Goal: Check status

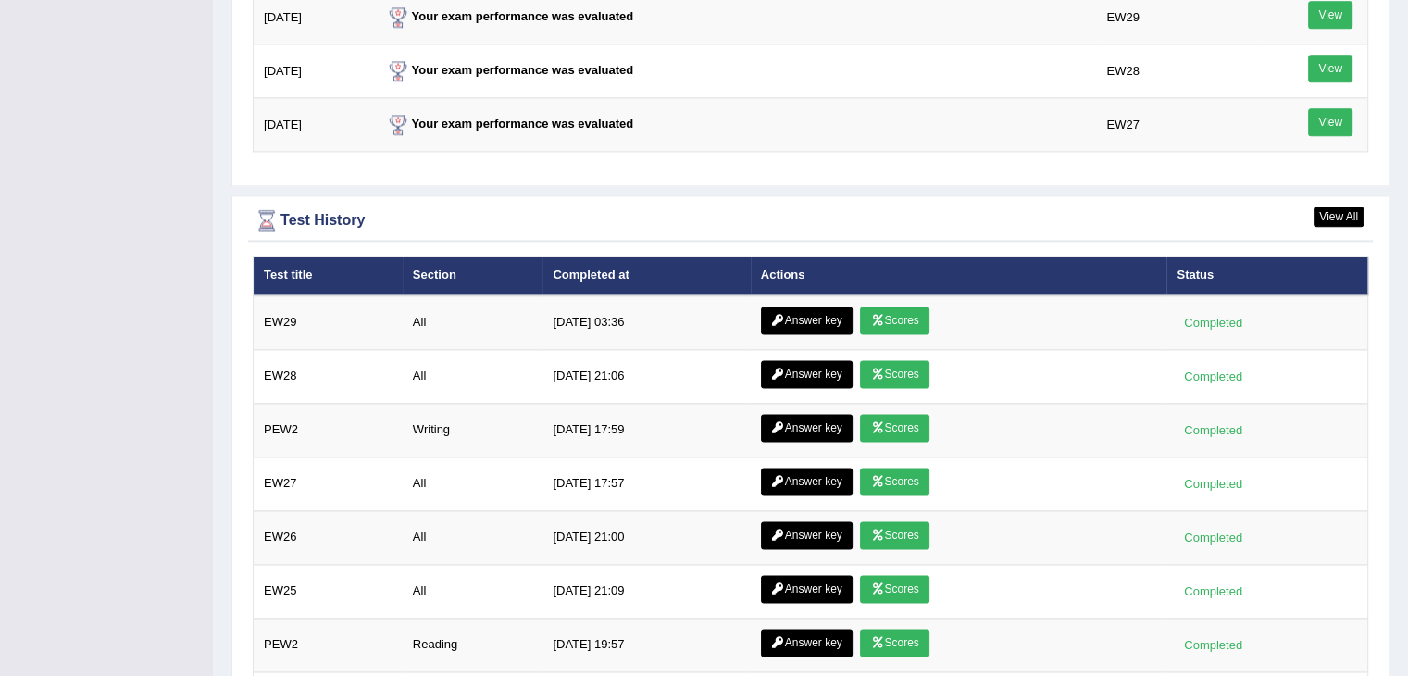
scroll to position [2386, 0]
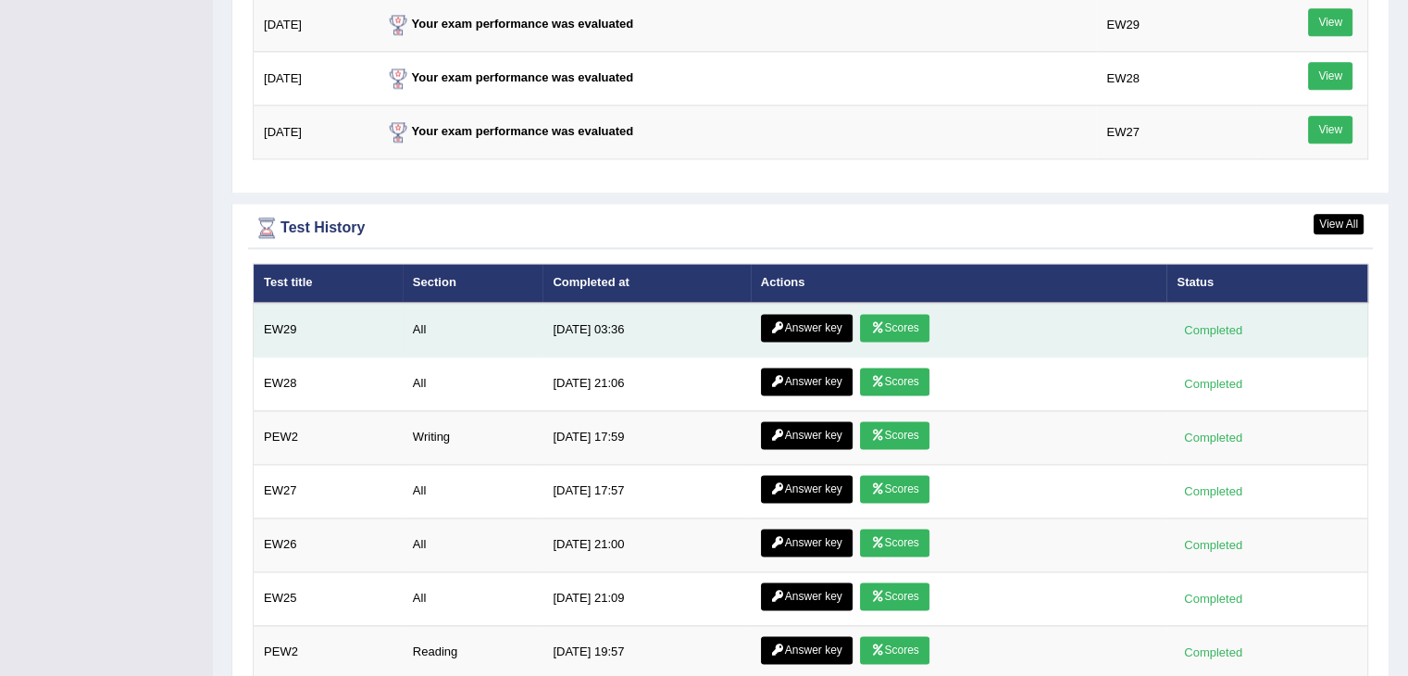
click at [882, 324] on link "Scores" at bounding box center [894, 328] width 69 height 28
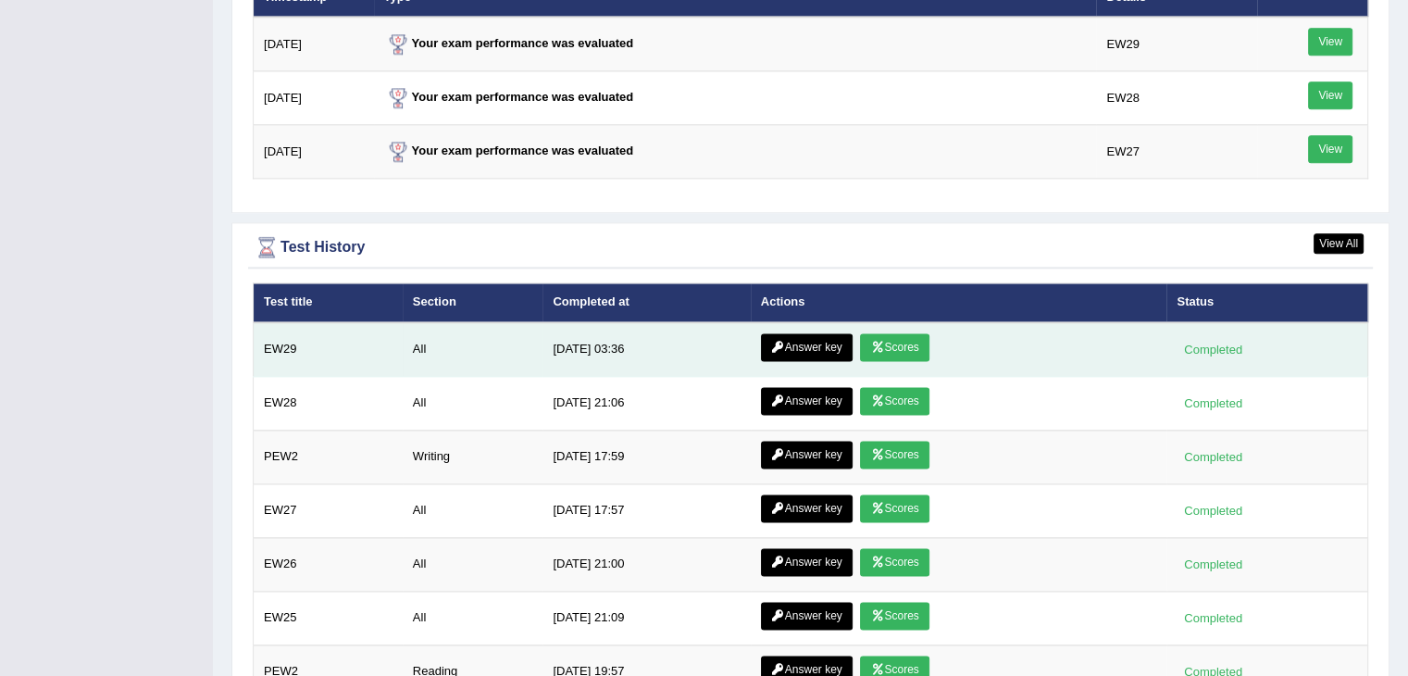
click at [784, 344] on link "Answer key" at bounding box center [807, 347] width 92 height 28
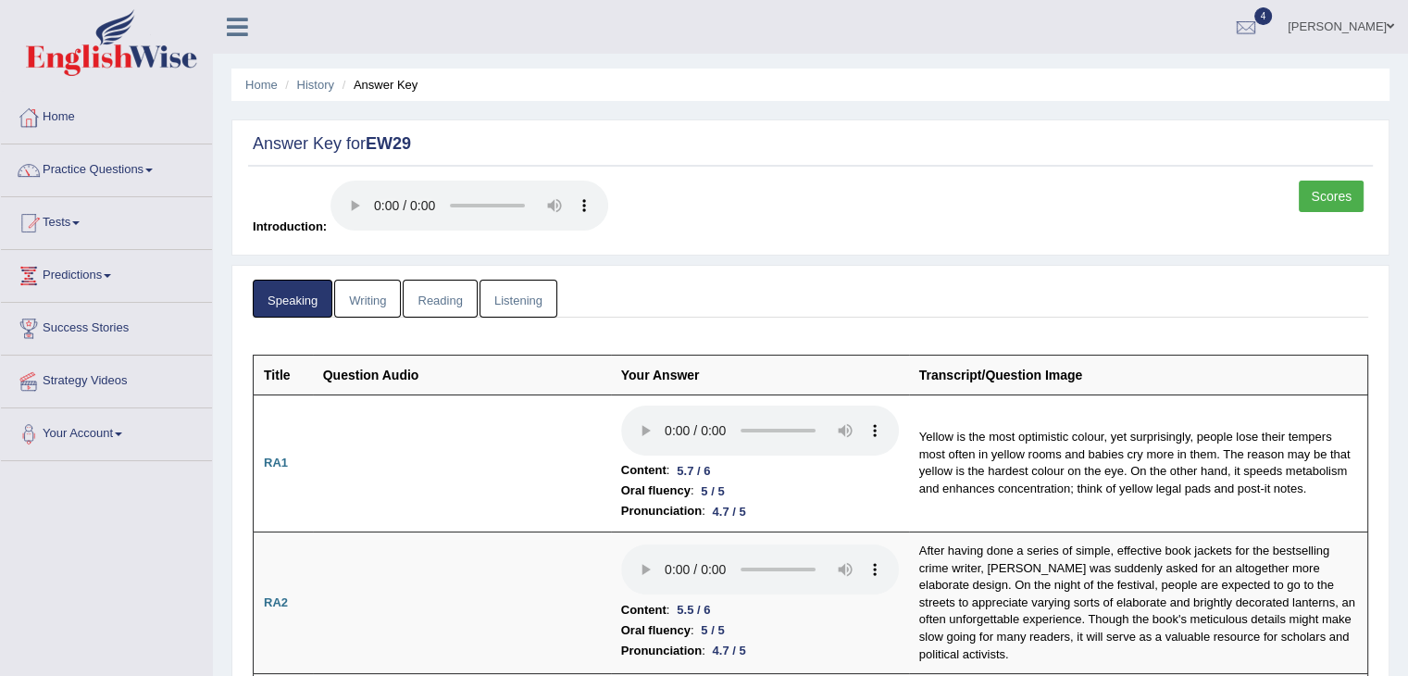
click at [363, 299] on link "Writing" at bounding box center [367, 299] width 67 height 38
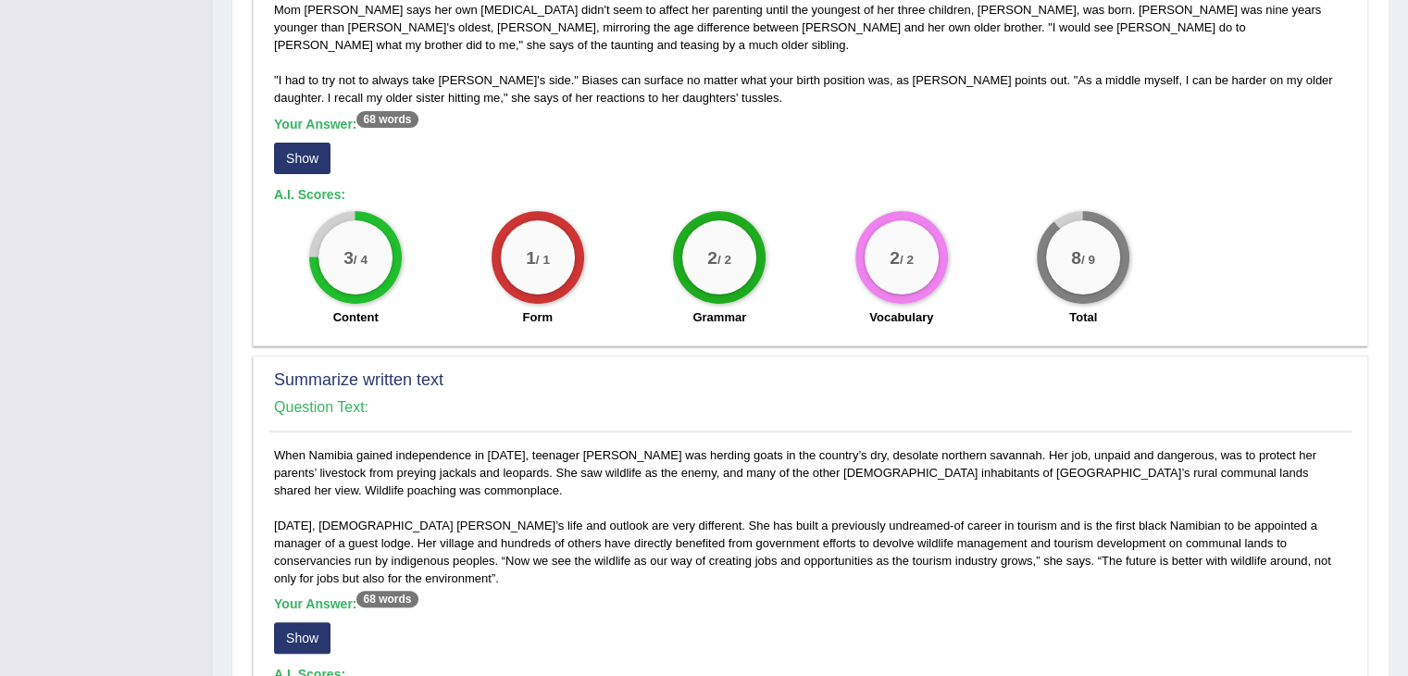
scroll to position [504, 0]
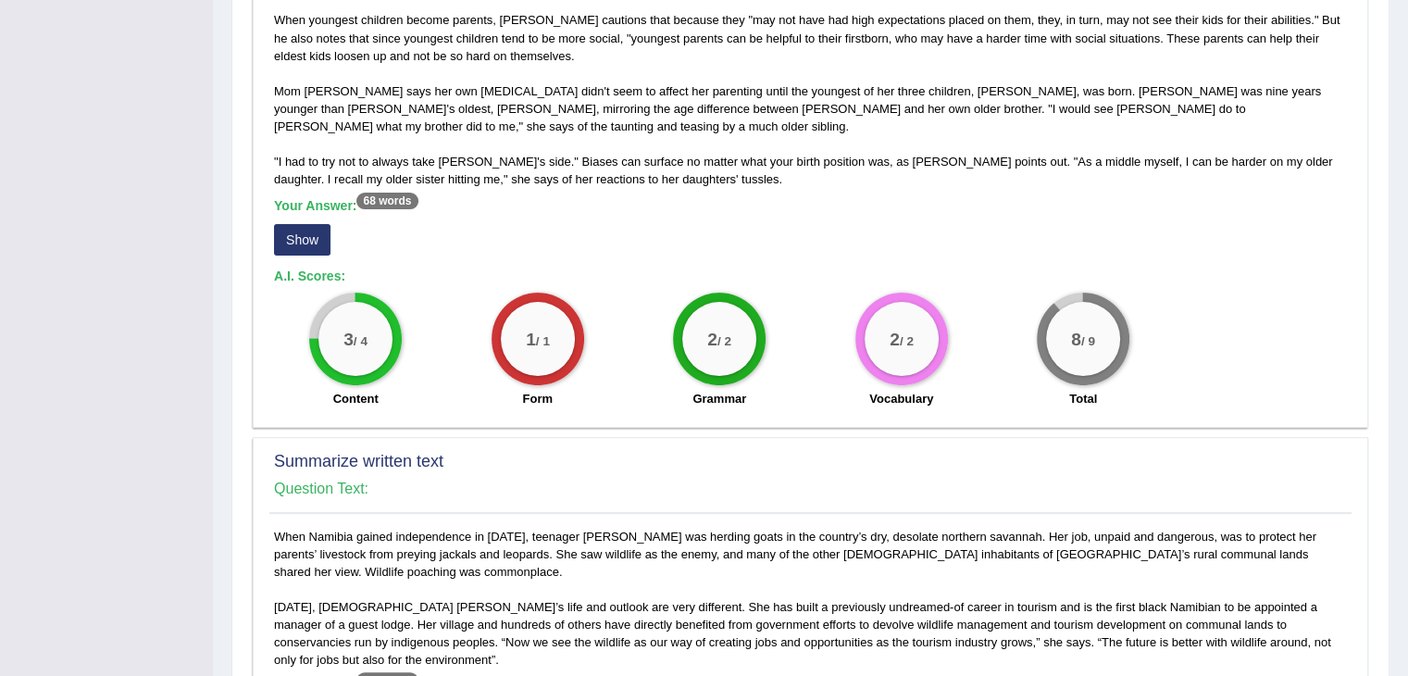
click at [394, 193] on sup "68 words" at bounding box center [386, 201] width 61 height 17
drag, startPoint x: 382, startPoint y: 157, endPoint x: 294, endPoint y: 206, distance: 101.1
click at [294, 206] on div "Your Answer: 68 words Show" at bounding box center [810, 229] width 1073 height 62
click at [294, 224] on button "Show" at bounding box center [302, 239] width 56 height 31
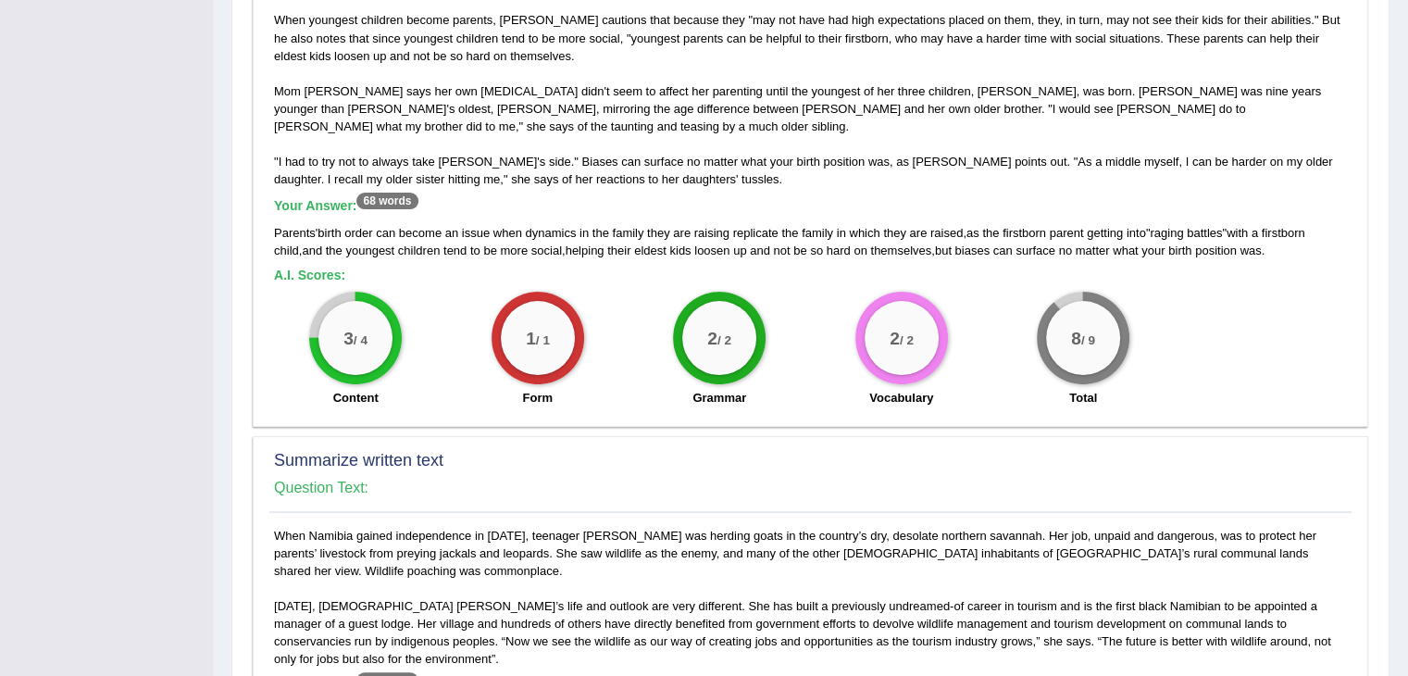
click at [407, 253] on div "Parents' birth order can become an issue when dynamics in the family they are r…" at bounding box center [810, 179] width 1082 height 476
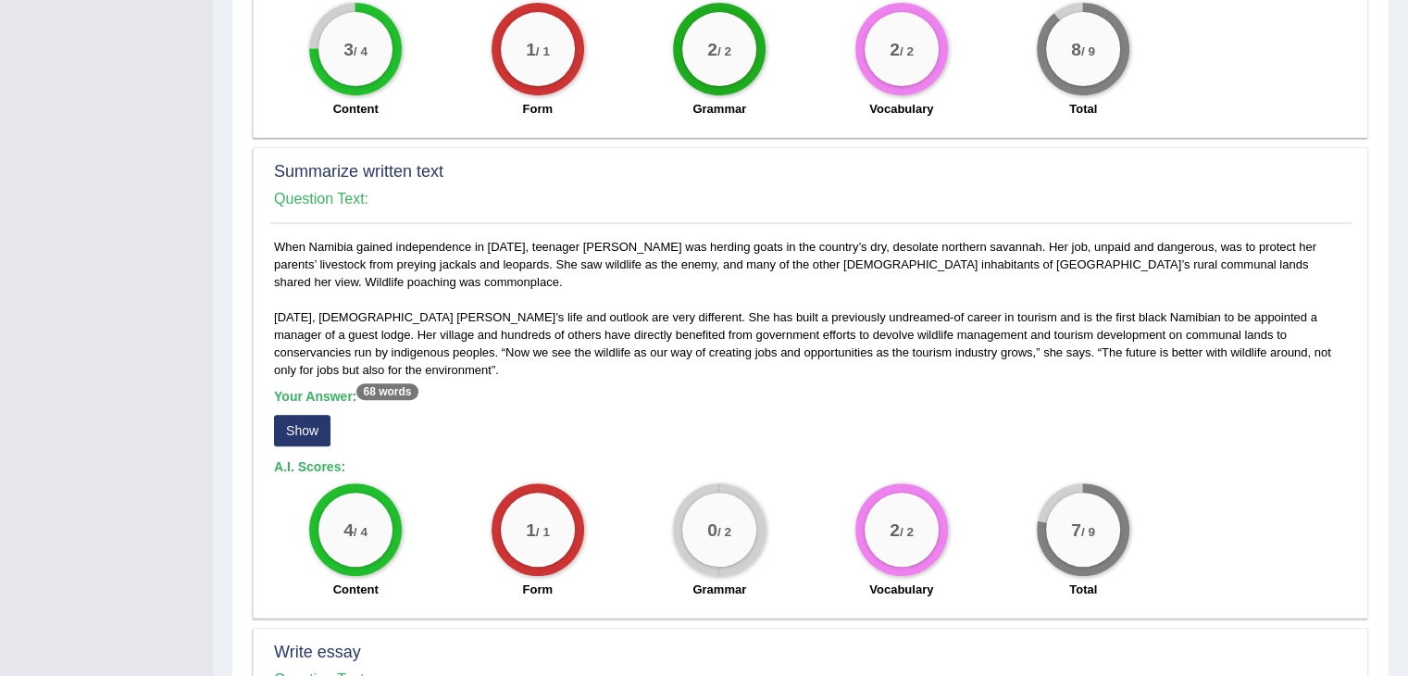
scroll to position [796, 0]
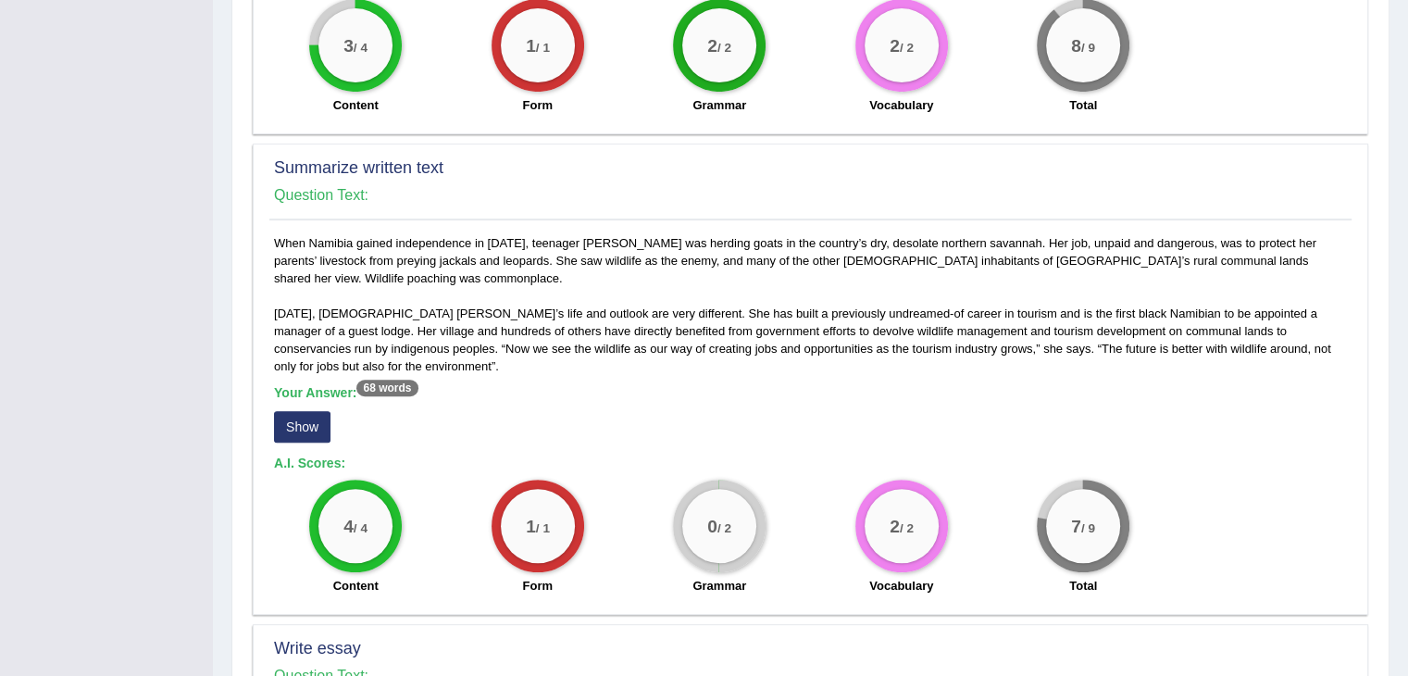
click at [313, 411] on button "Show" at bounding box center [302, 426] width 56 height 31
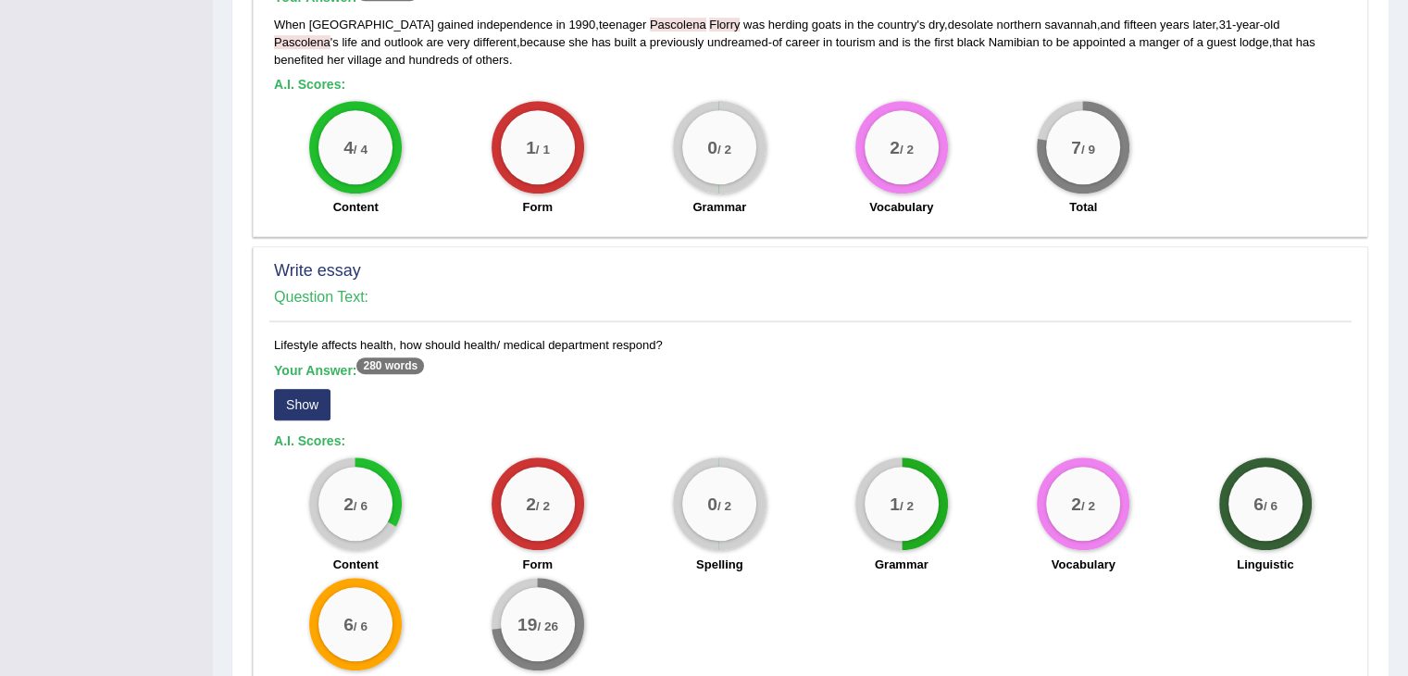
scroll to position [1277, 0]
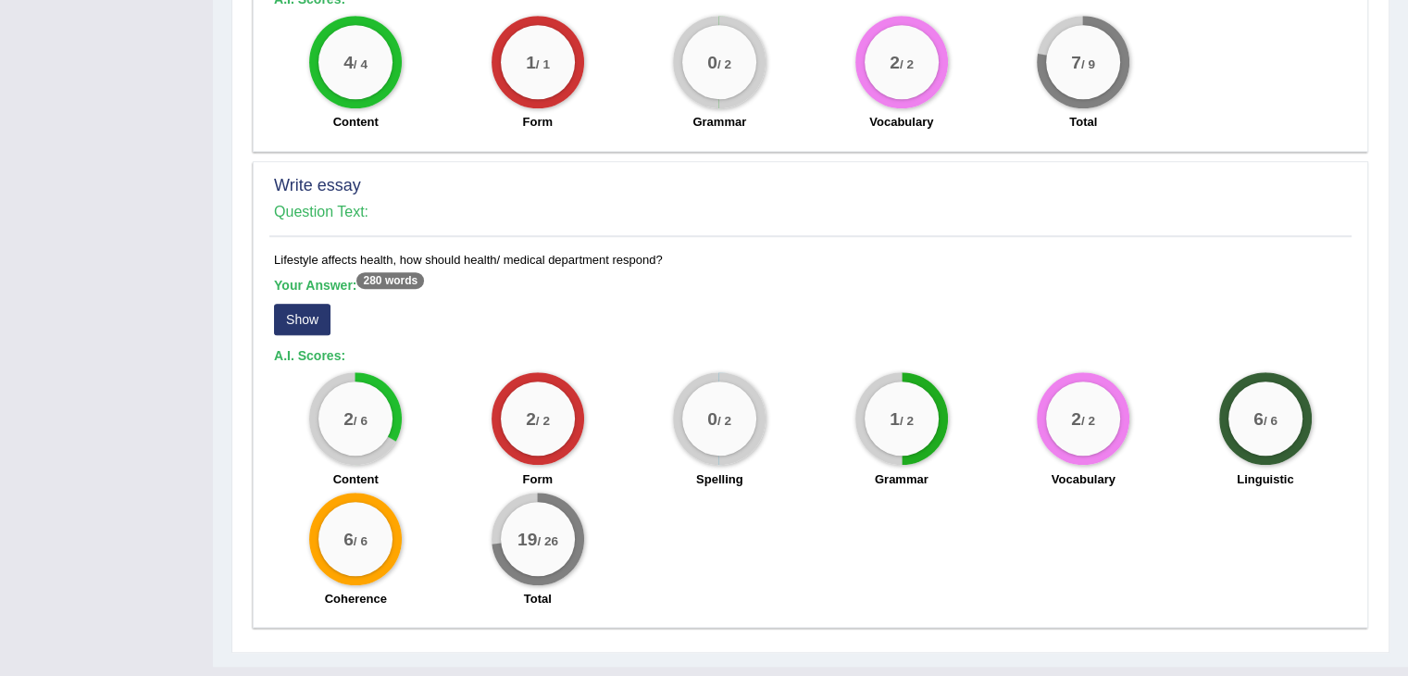
click at [315, 304] on button "Show" at bounding box center [302, 319] width 56 height 31
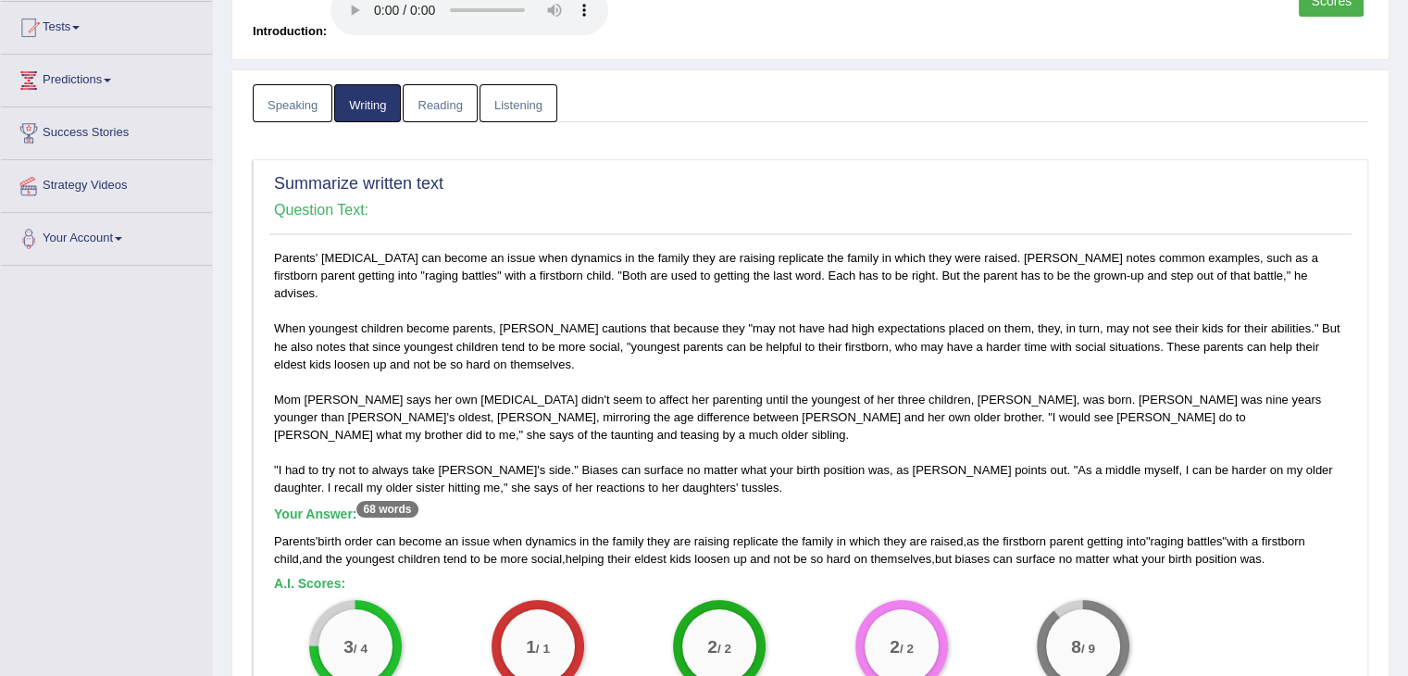
scroll to position [0, 0]
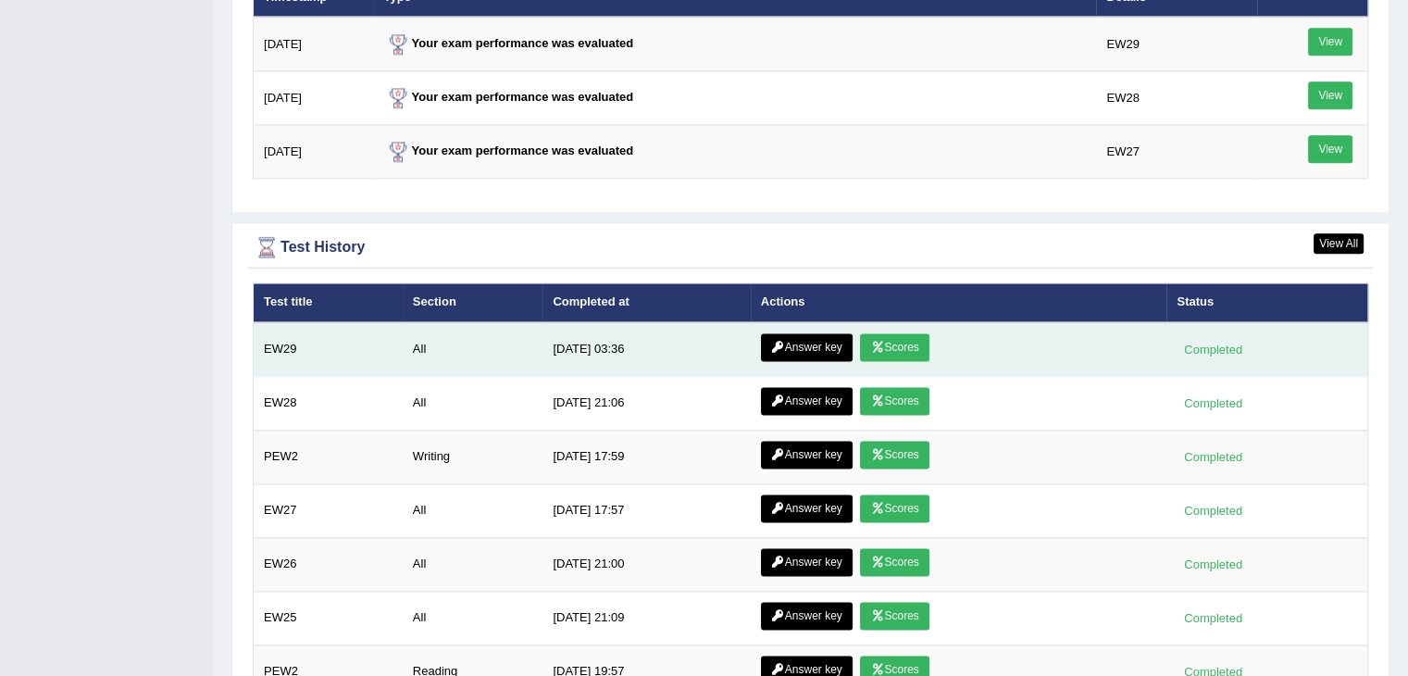
click at [795, 342] on link "Answer key" at bounding box center [807, 347] width 92 height 28
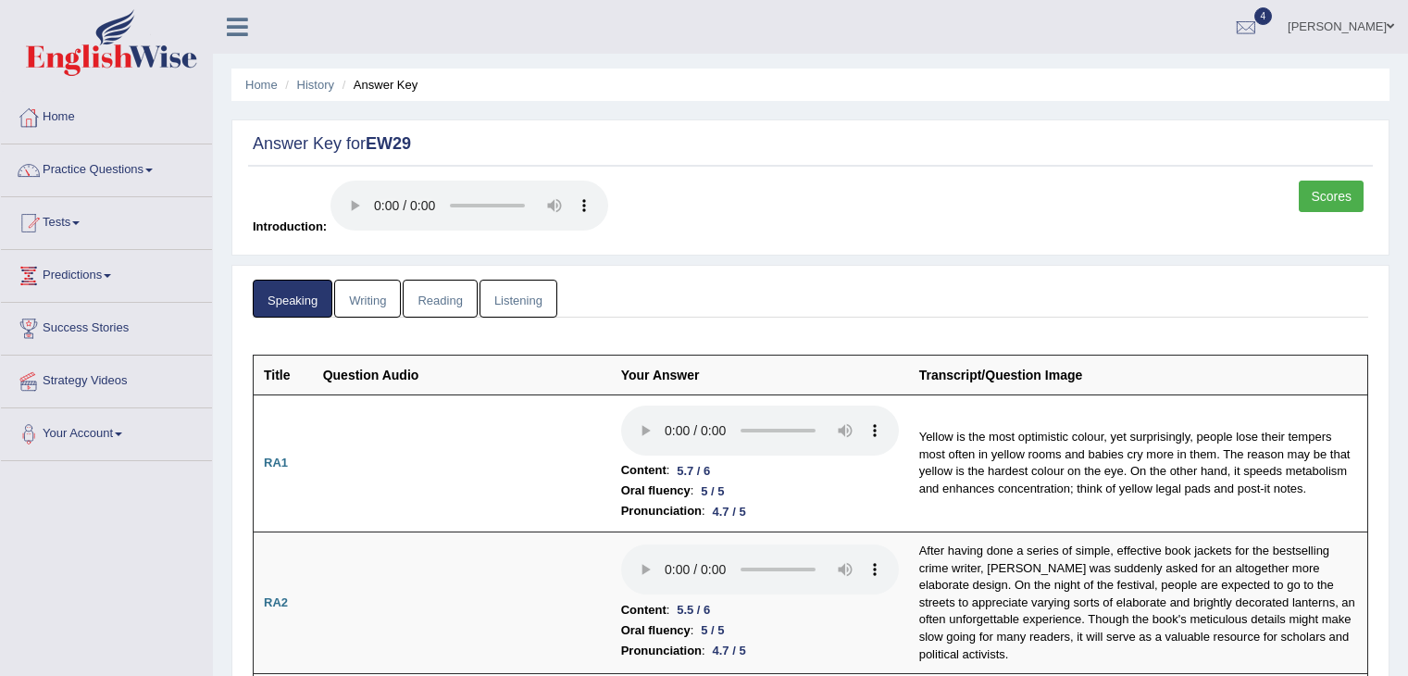
click at [454, 299] on link "Reading" at bounding box center [440, 299] width 74 height 38
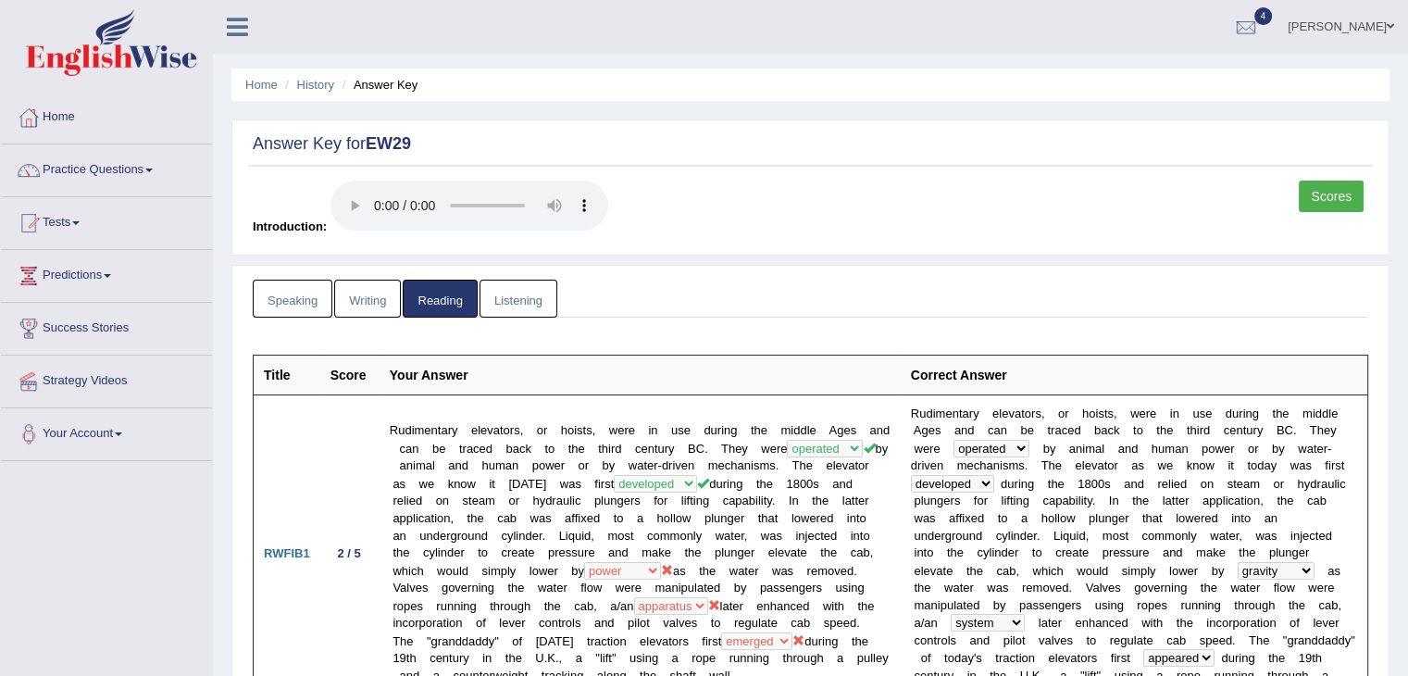
click at [499, 294] on link "Listening" at bounding box center [519, 299] width 78 height 38
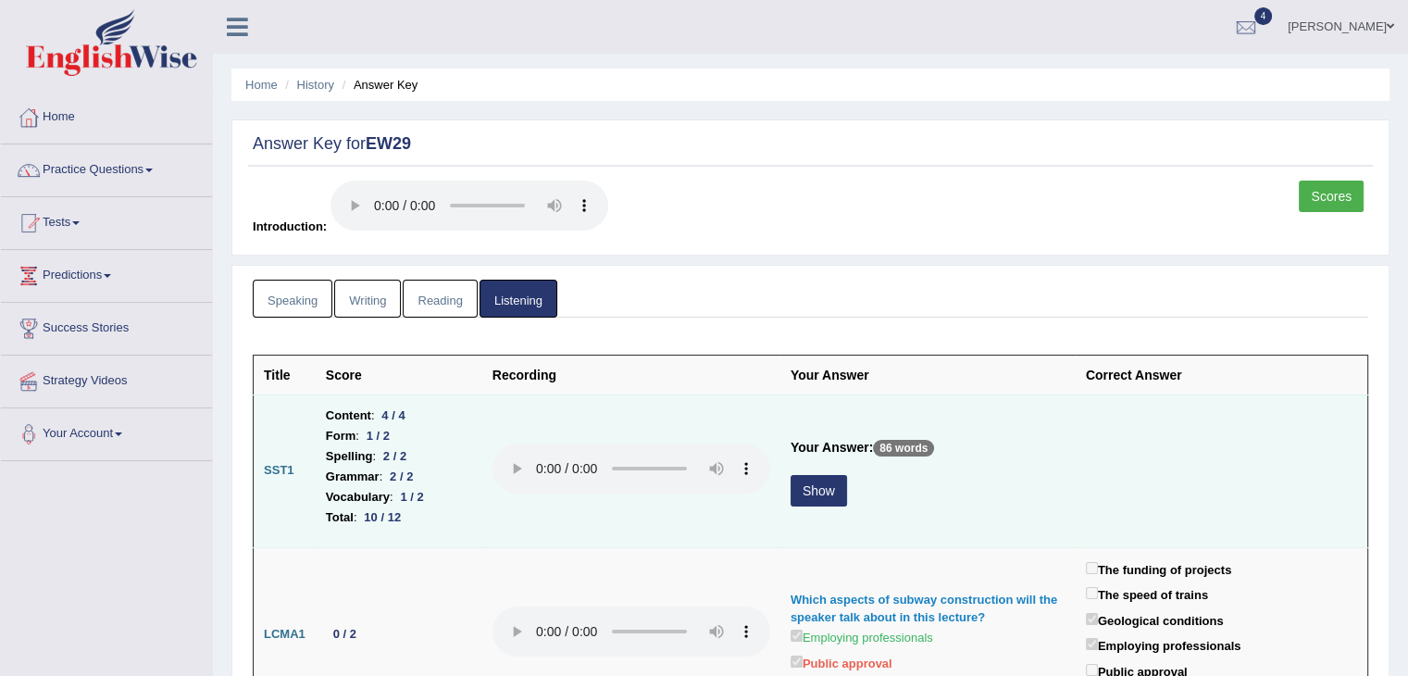
scroll to position [33, 0]
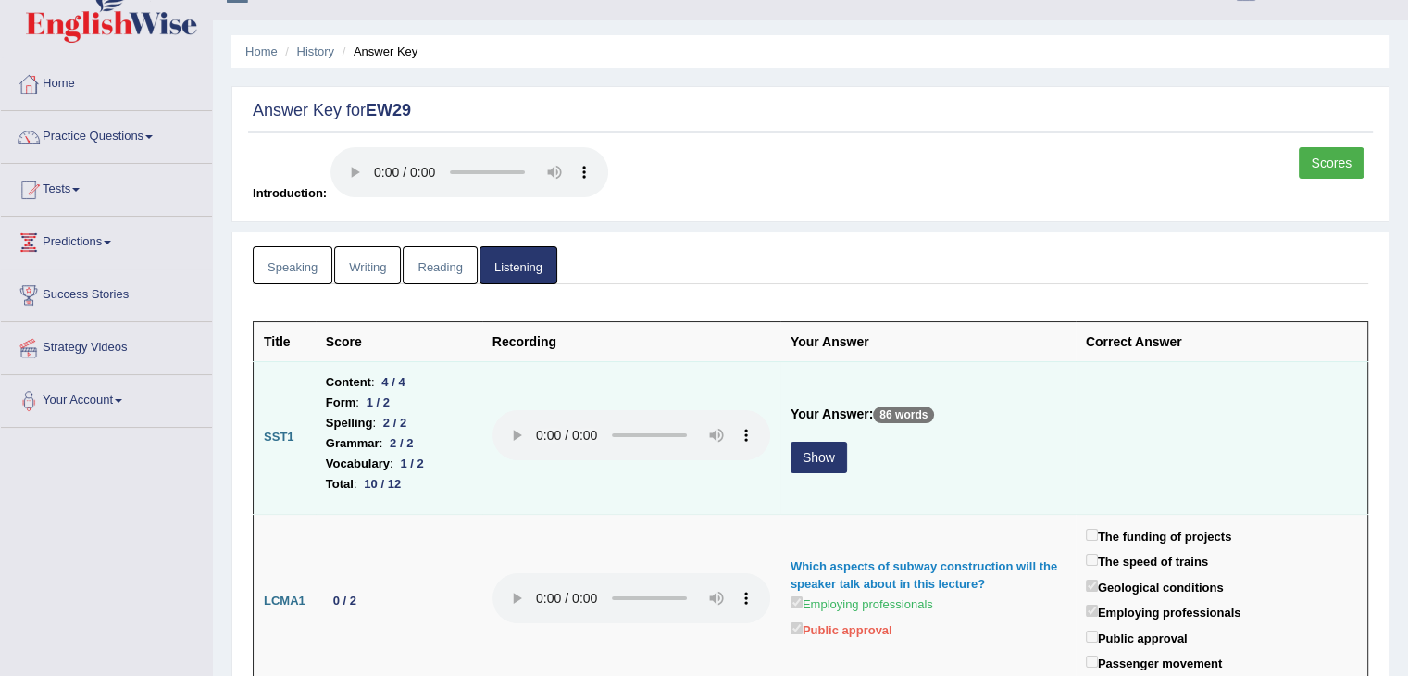
click at [807, 448] on button "Show" at bounding box center [819, 457] width 56 height 31
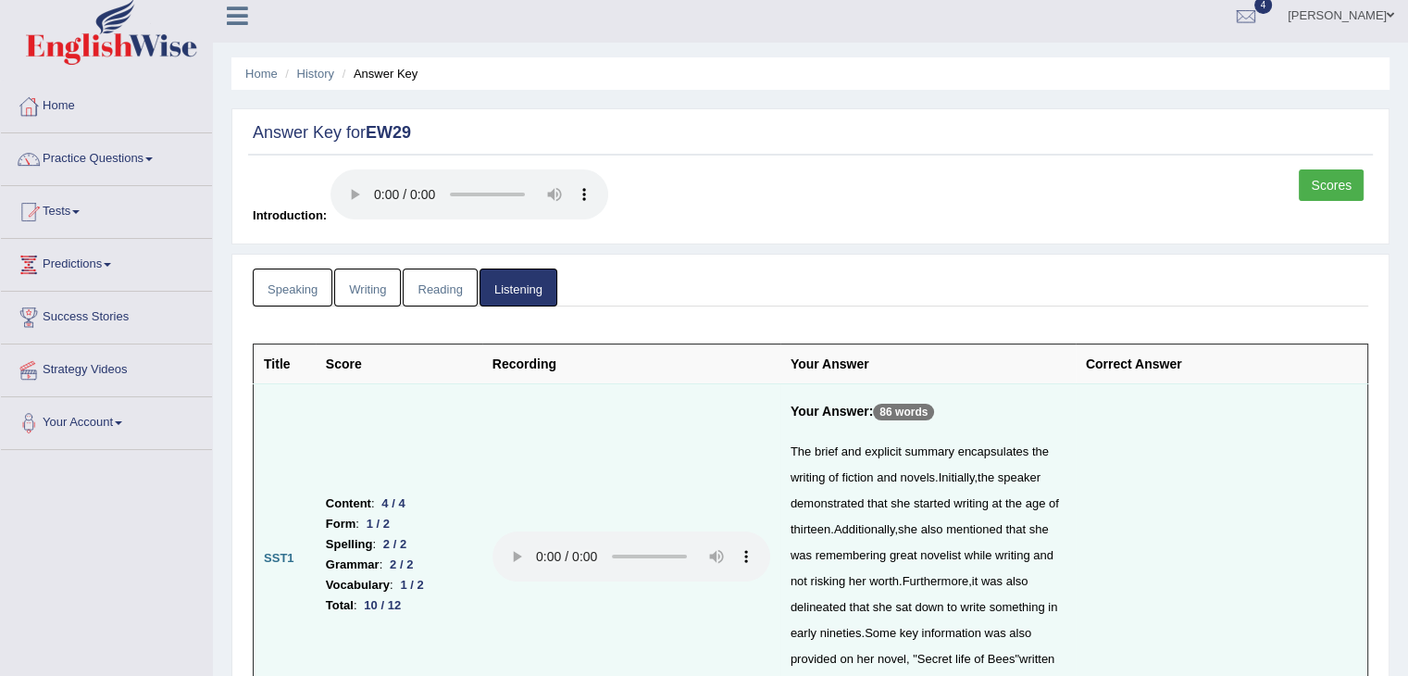
scroll to position [0, 0]
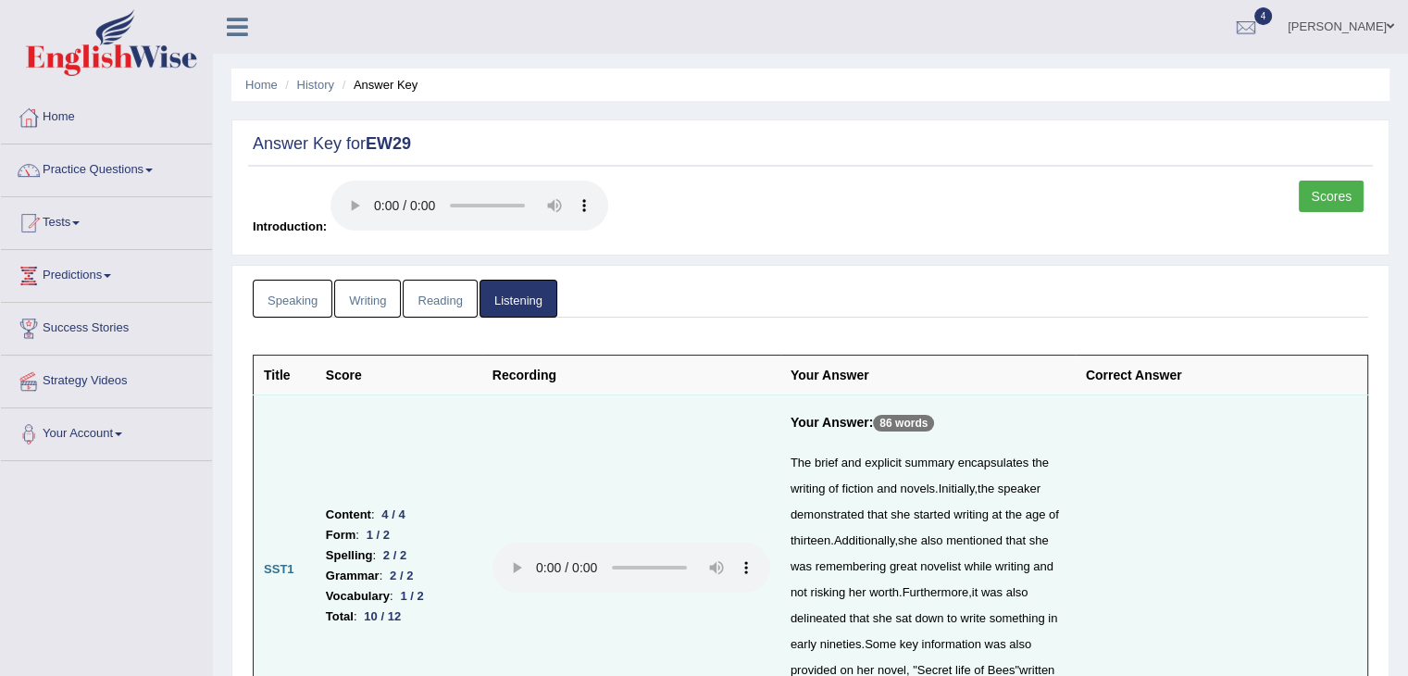
click at [311, 303] on link "Speaking" at bounding box center [293, 299] width 80 height 38
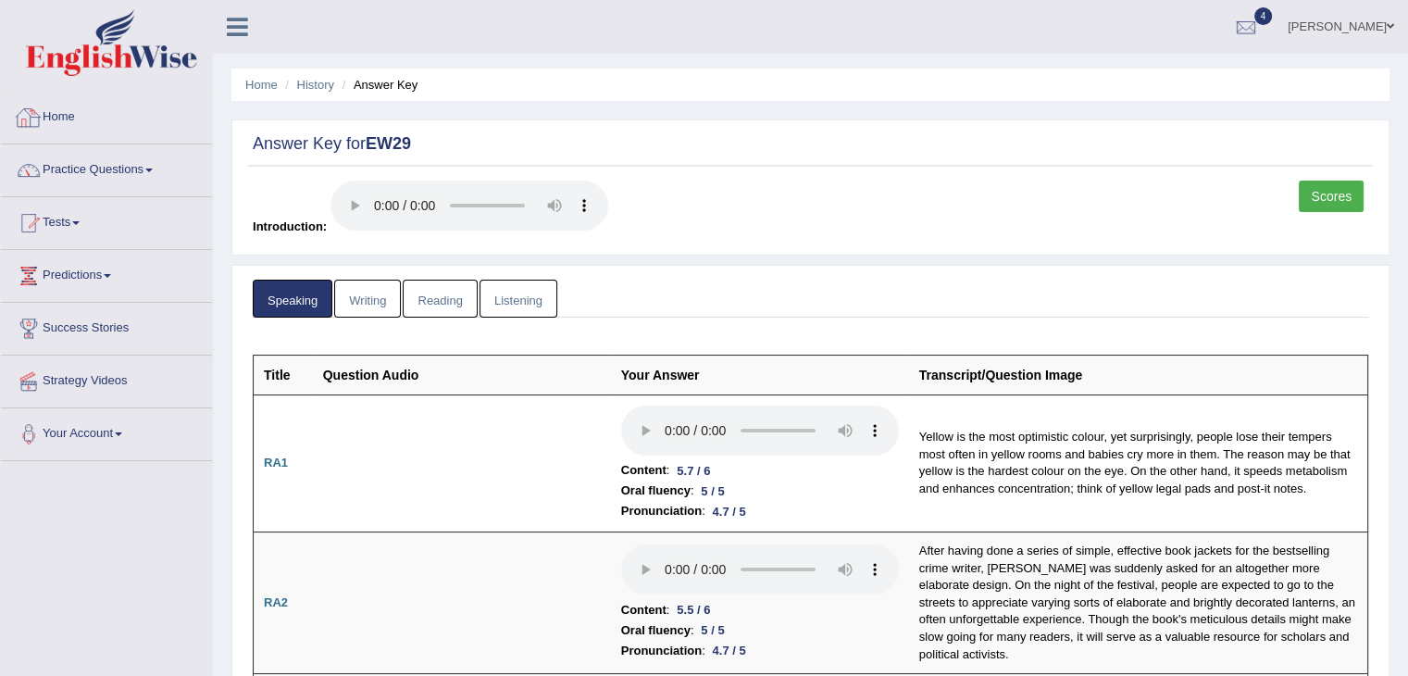
click at [131, 135] on link "Home" at bounding box center [106, 115] width 211 height 46
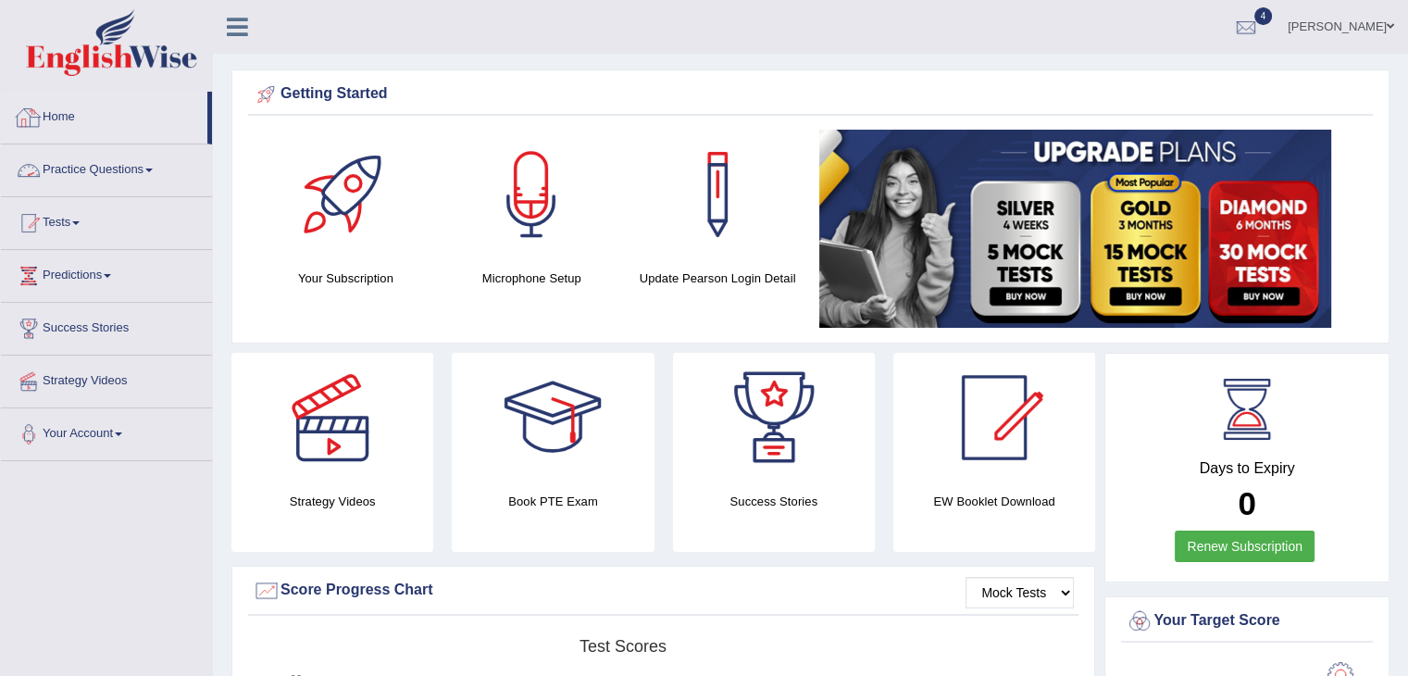
click at [93, 121] on link "Home" at bounding box center [104, 115] width 206 height 46
